Goal: Task Accomplishment & Management: Use online tool/utility

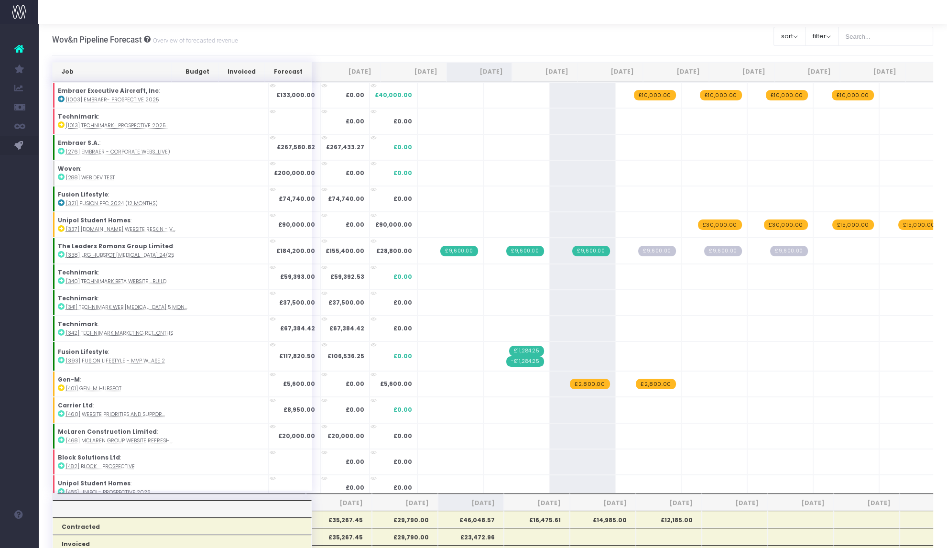
click at [476, 38] on div "Wov&n Pipeline Forecast Overview of forecasted revenue Clear Filters sort Sort …" at bounding box center [492, 40] width 881 height 32
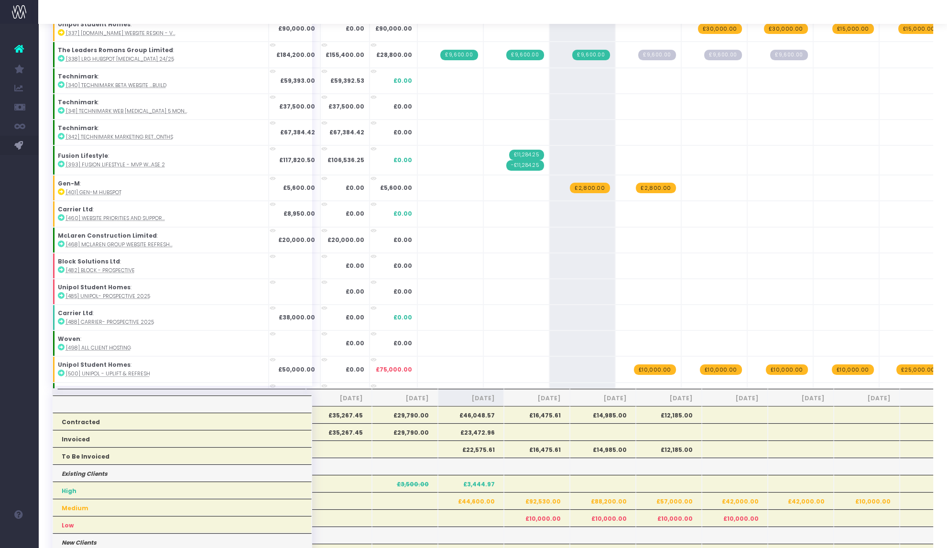
scroll to position [104, 0]
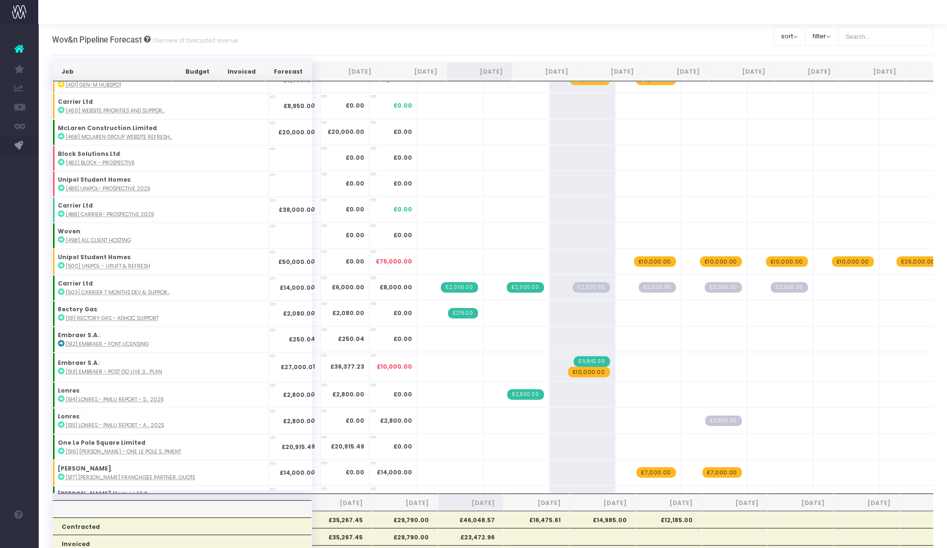
scroll to position [304, 0]
click at [568, 369] on span "£10,000.00" at bounding box center [589, 371] width 42 height 11
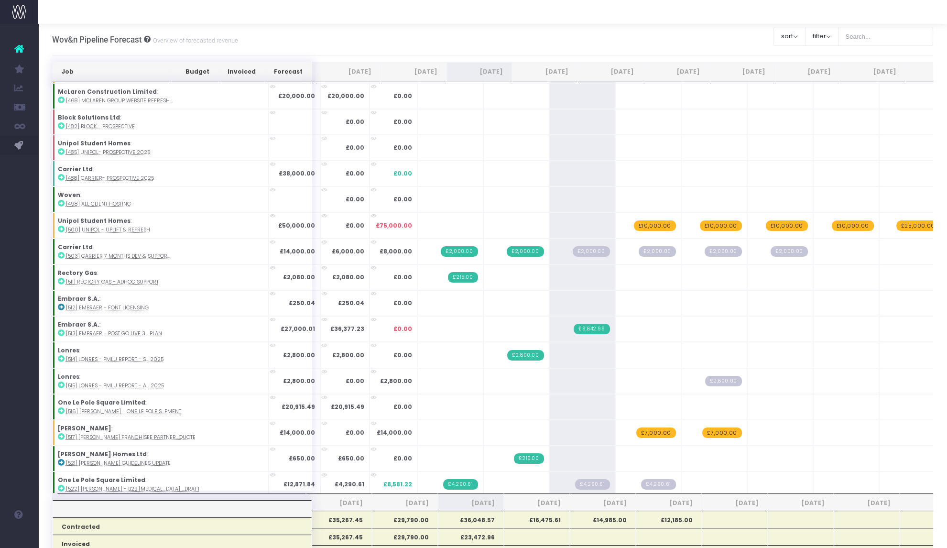
scroll to position [350, 0]
